Goal: Complete application form: Complete application form

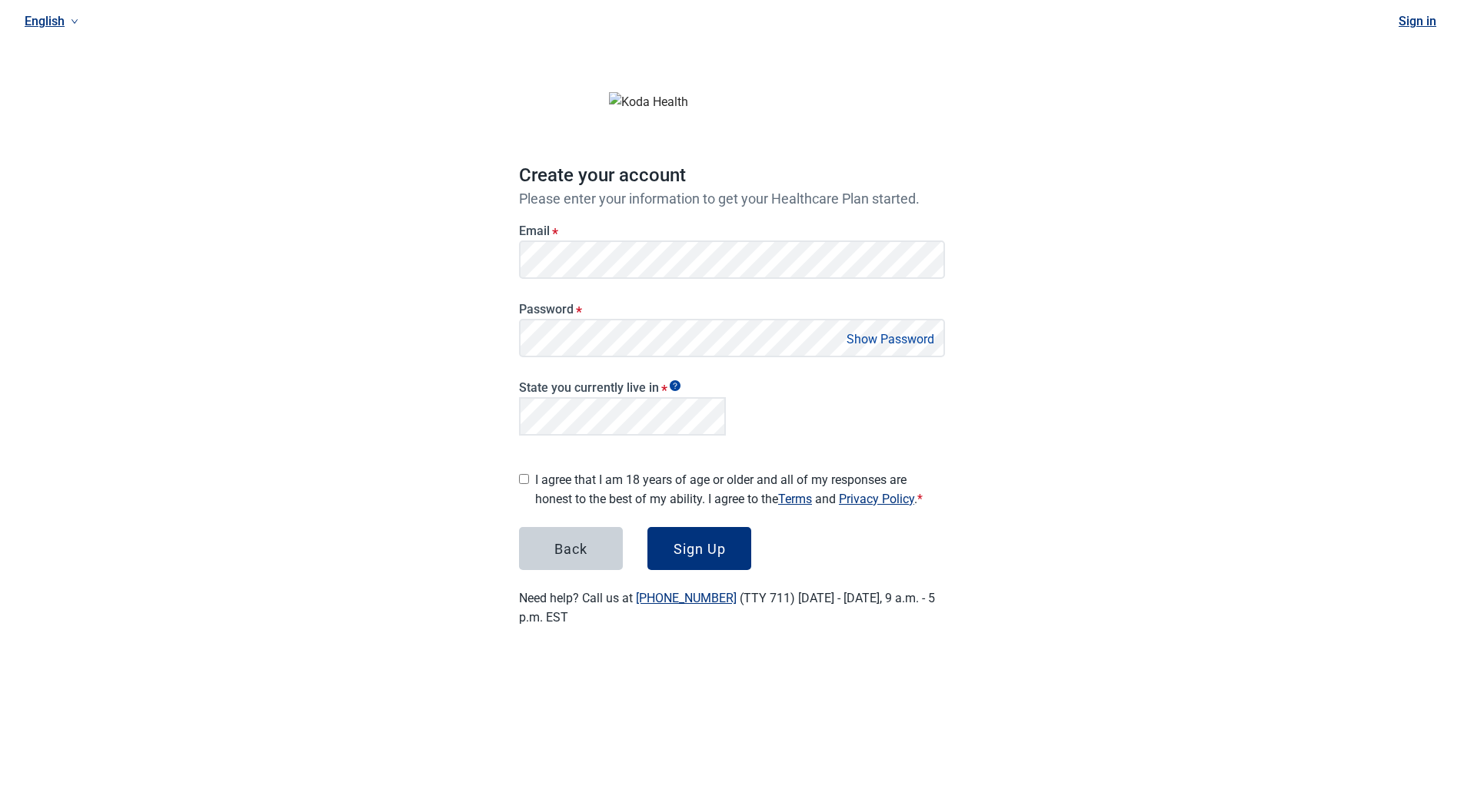
click at [647, 527] on button "Sign Up" at bounding box center [699, 548] width 104 height 43
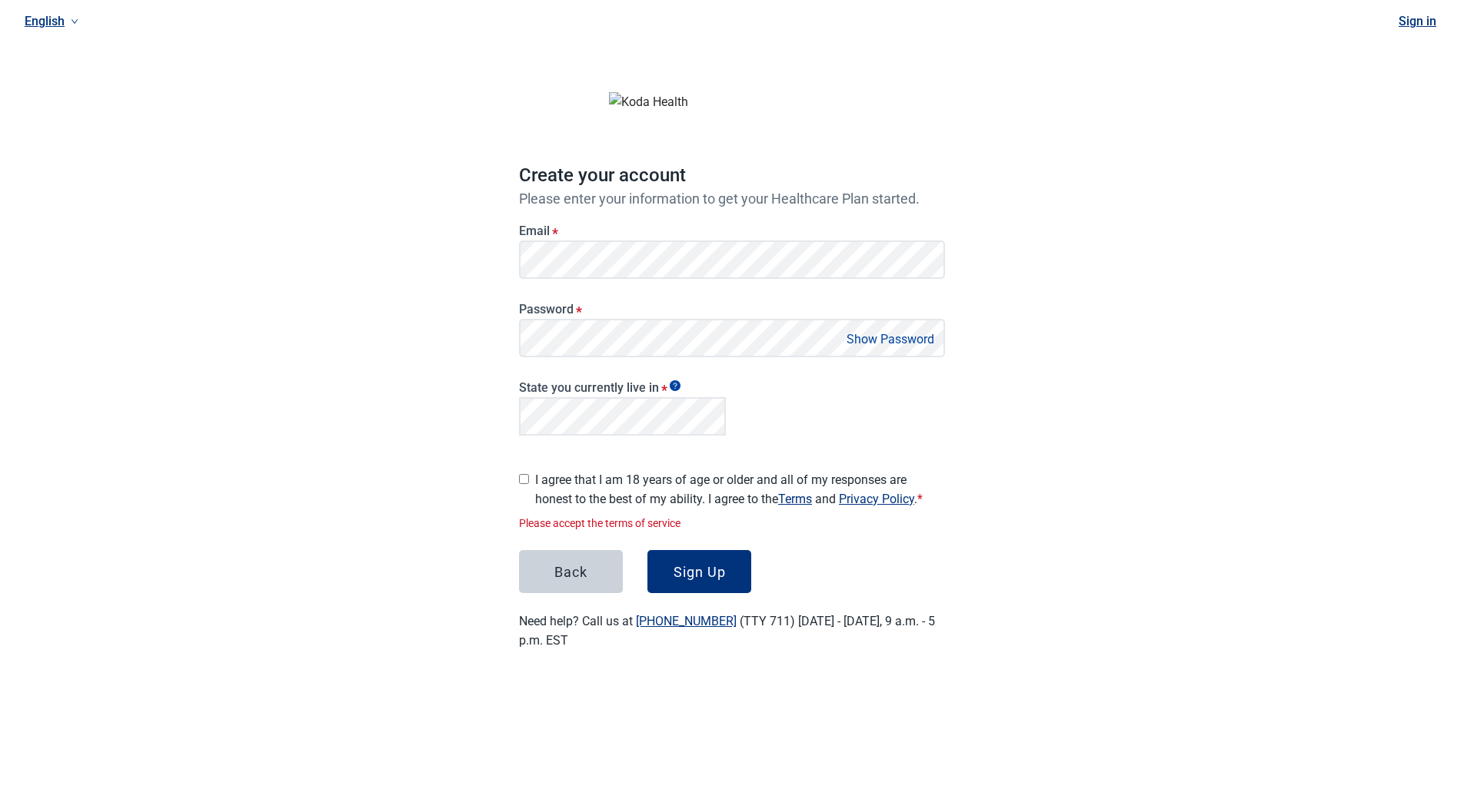
click at [610, 487] on label "I agree that I am 18 years of age or older and all of my responses are honest t…" at bounding box center [740, 489] width 410 height 38
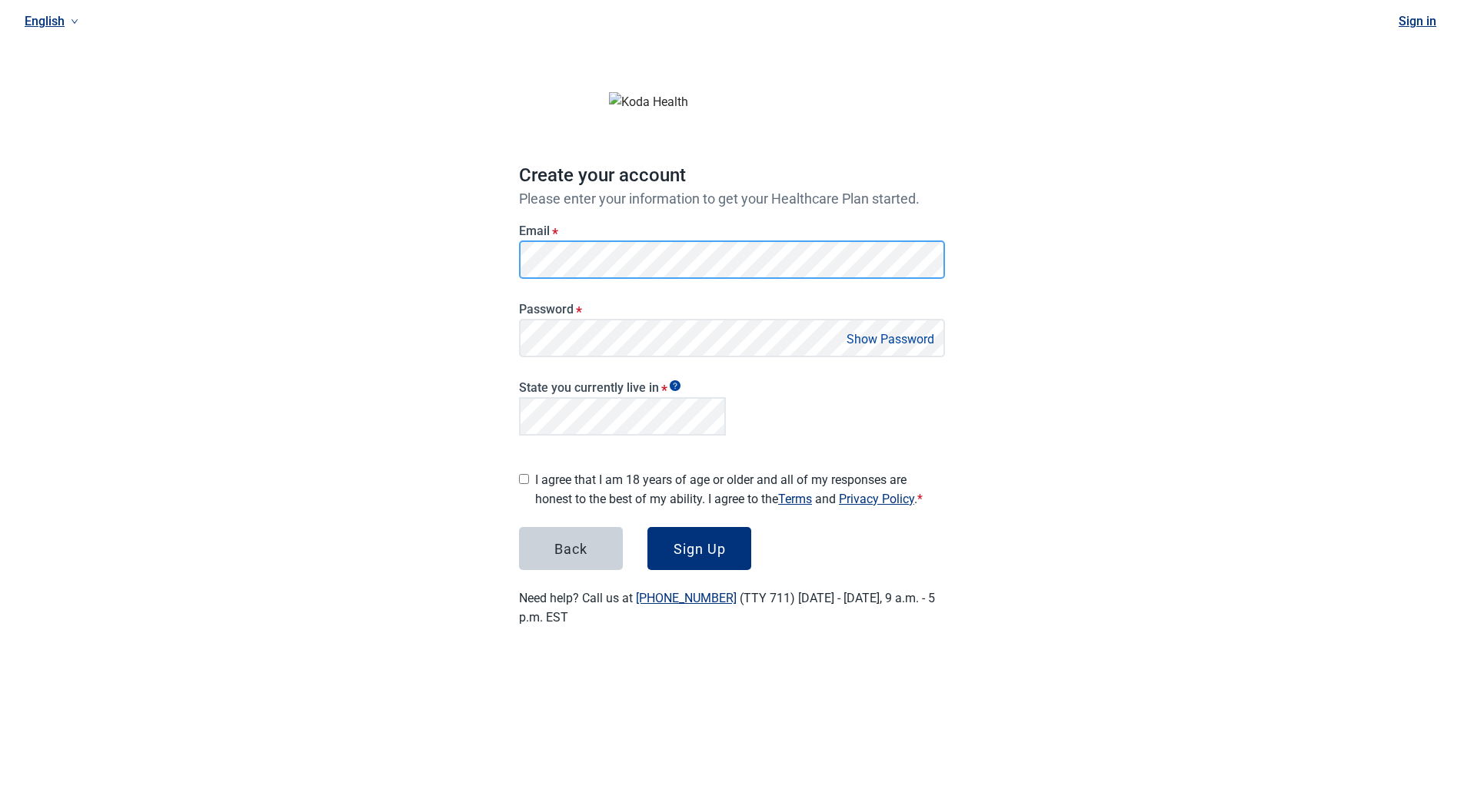
click at [647, 527] on button "Sign Up" at bounding box center [699, 548] width 104 height 43
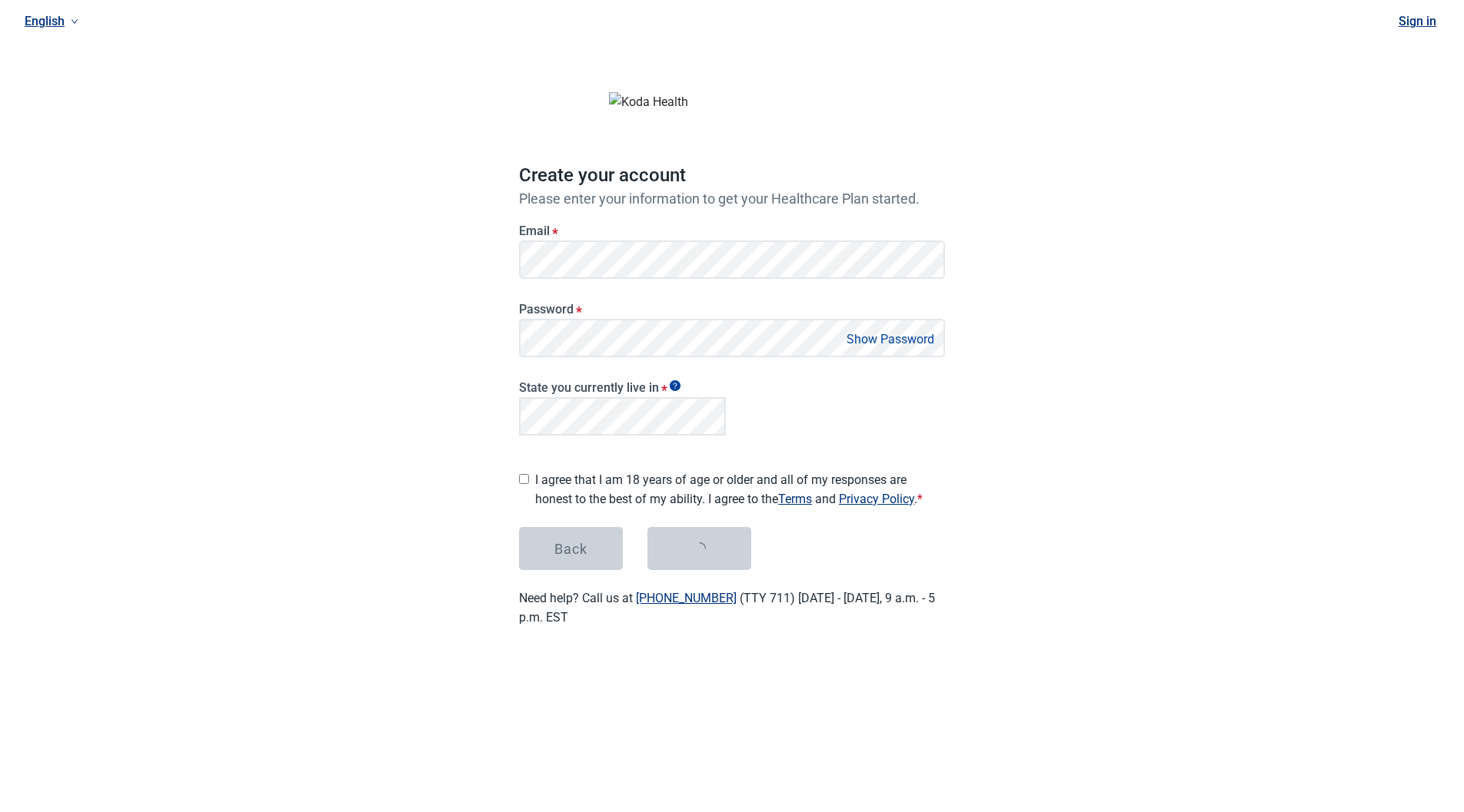
drag, startPoint x: 851, startPoint y: 385, endPoint x: 909, endPoint y: 714, distance: 334.1
click at [909, 714] on div "Skip to main content English Sign in Create your account Please enter your info…" at bounding box center [732, 406] width 1464 height 812
